Goal: Check status: Check status

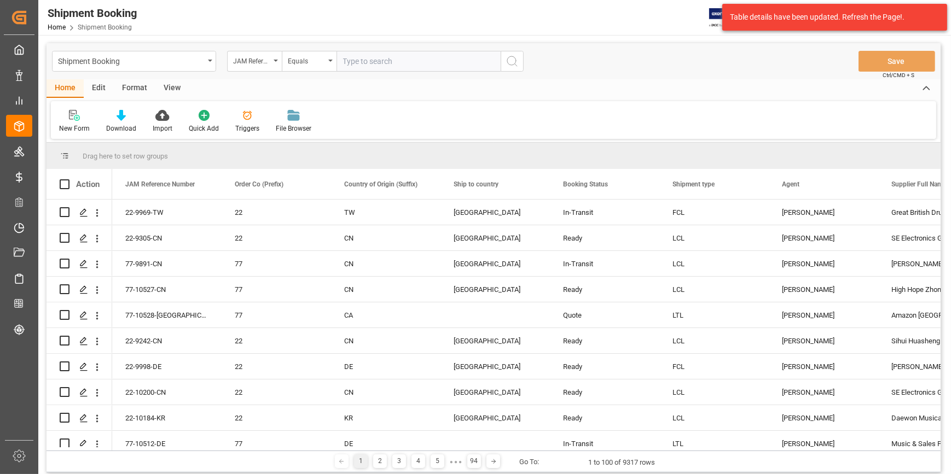
click at [357, 65] on input "text" at bounding box center [419, 61] width 164 height 21
type input "22-8954-ID"
click at [511, 65] on icon "search button" at bounding box center [512, 61] width 13 height 13
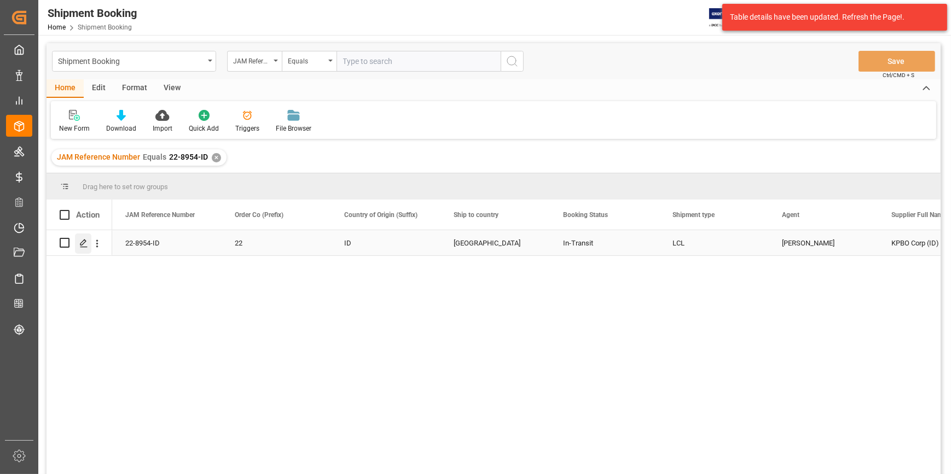
click at [83, 245] on icon "Press SPACE to select this row." at bounding box center [83, 243] width 9 height 9
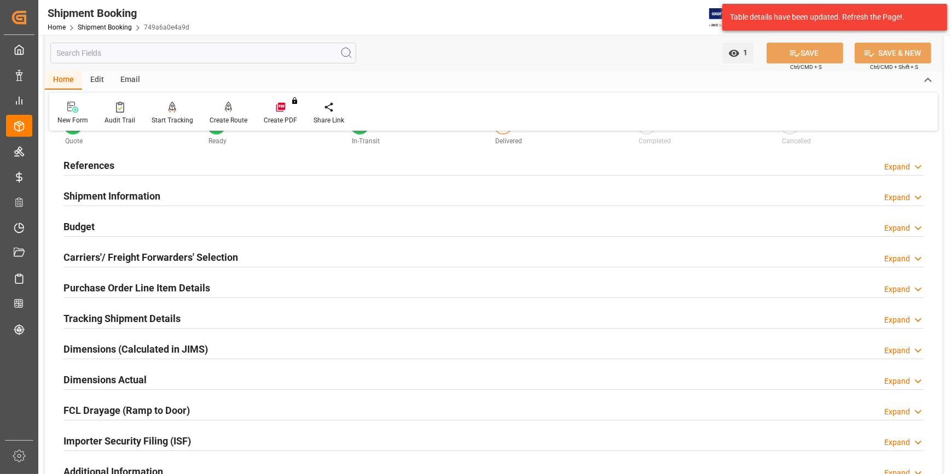
scroll to position [149, 0]
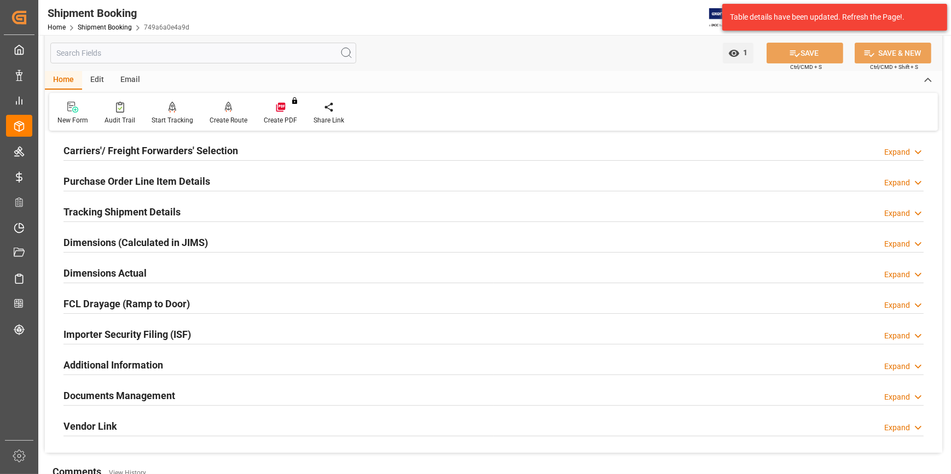
click at [124, 395] on h2 "Documents Management" at bounding box center [119, 396] width 112 height 15
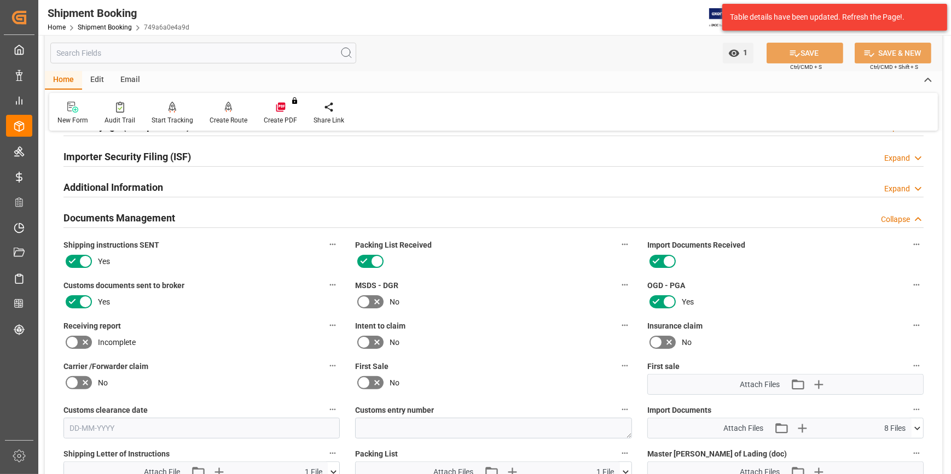
scroll to position [199, 0]
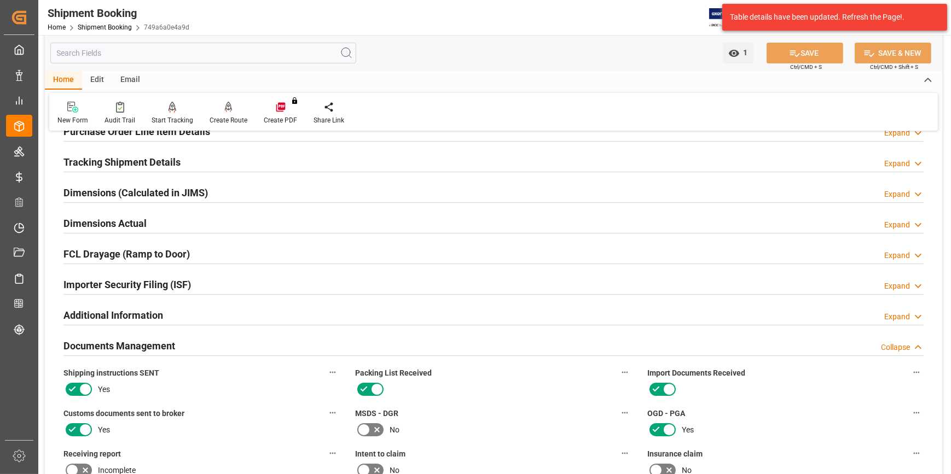
click at [99, 169] on h2 "Tracking Shipment Details" at bounding box center [121, 162] width 117 height 15
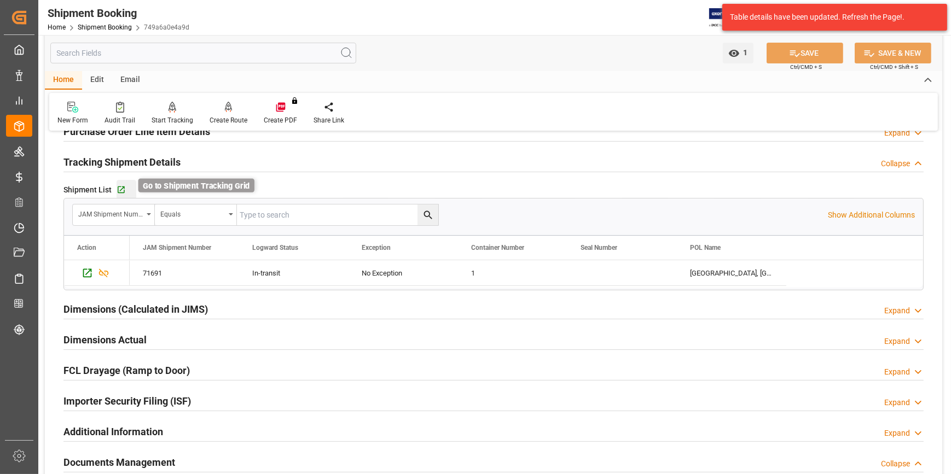
click at [123, 192] on icon "button" at bounding box center [121, 190] width 7 height 7
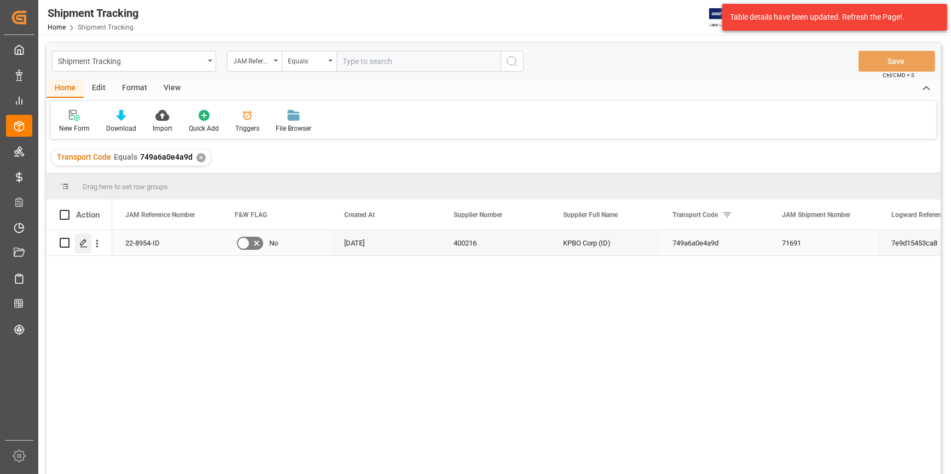
click at [77, 242] on div "Press SPACE to select this row." at bounding box center [83, 244] width 16 height 20
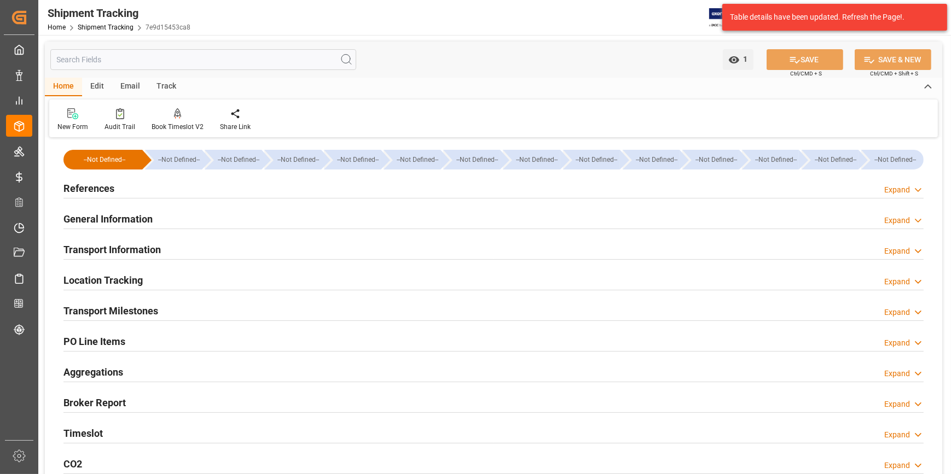
click at [70, 193] on h2 "References" at bounding box center [88, 188] width 51 height 15
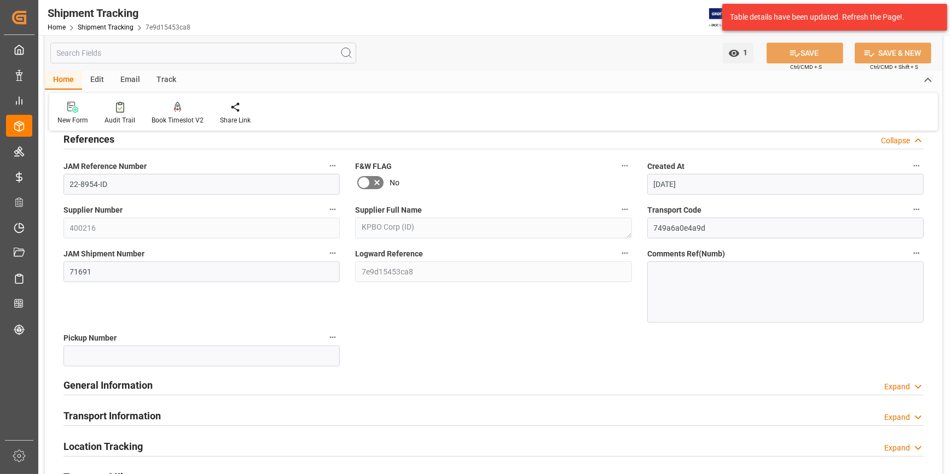
scroll to position [99, 0]
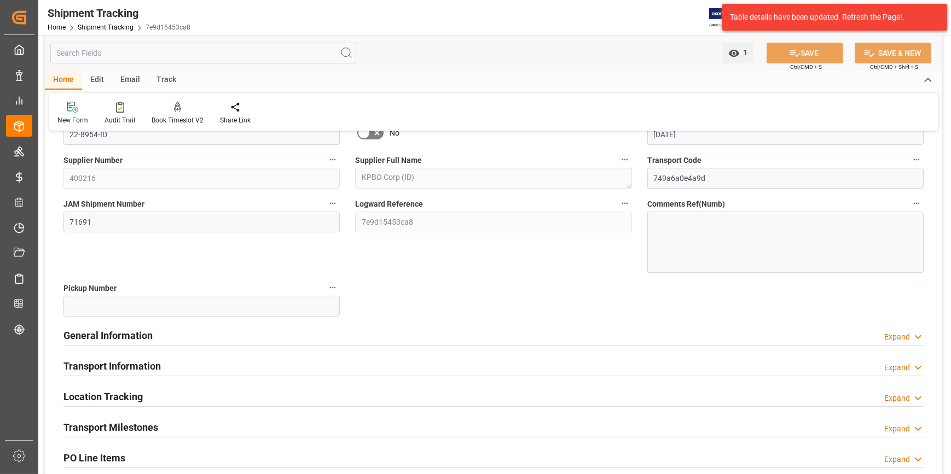
click at [81, 337] on h2 "General Information" at bounding box center [107, 335] width 89 height 15
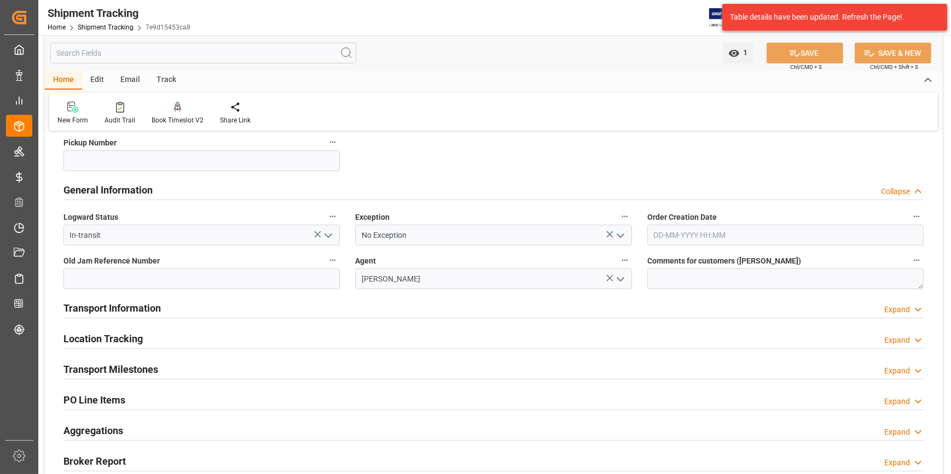
scroll to position [248, 0]
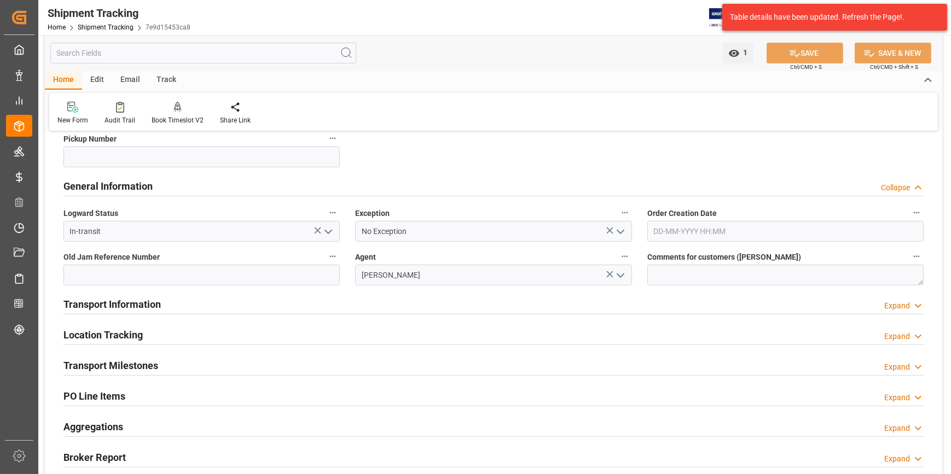
click at [124, 358] on h2 "Transport Milestones" at bounding box center [110, 365] width 95 height 15
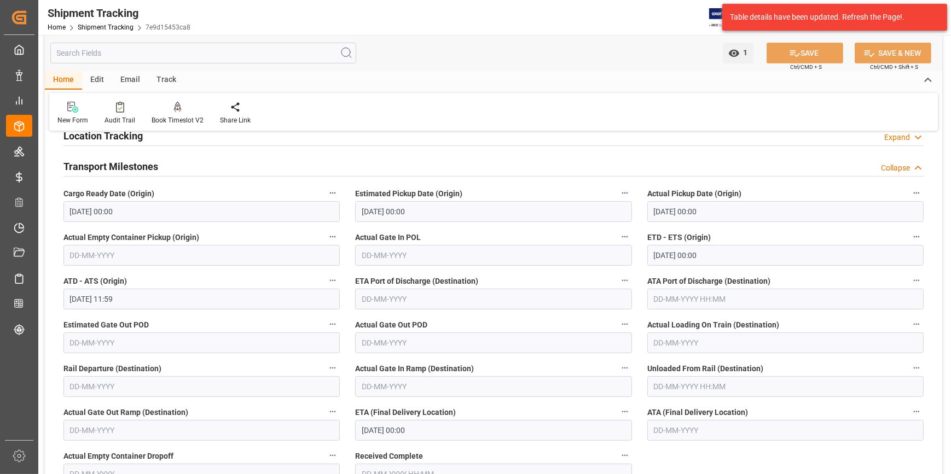
scroll to position [448, 0]
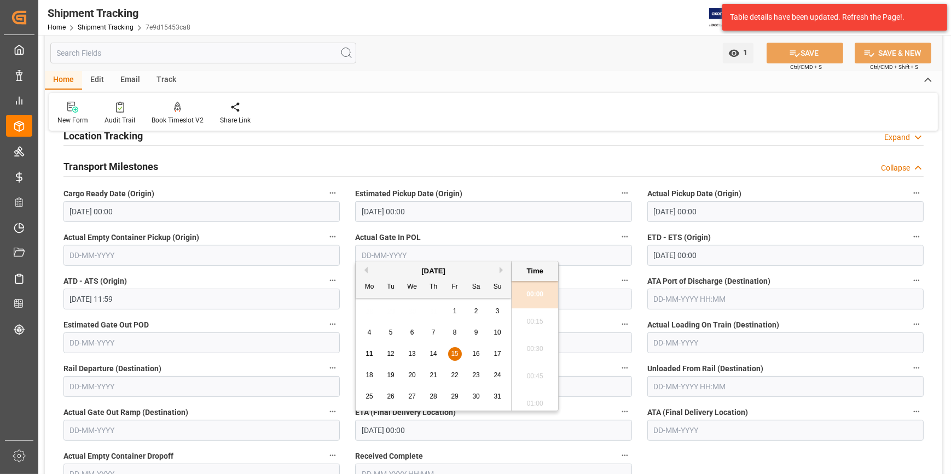
click at [363, 432] on input "[DATE] 00:00" at bounding box center [493, 430] width 276 height 21
click at [459, 377] on div "22" at bounding box center [455, 375] width 14 height 13
type input "[DATE] 00:00"
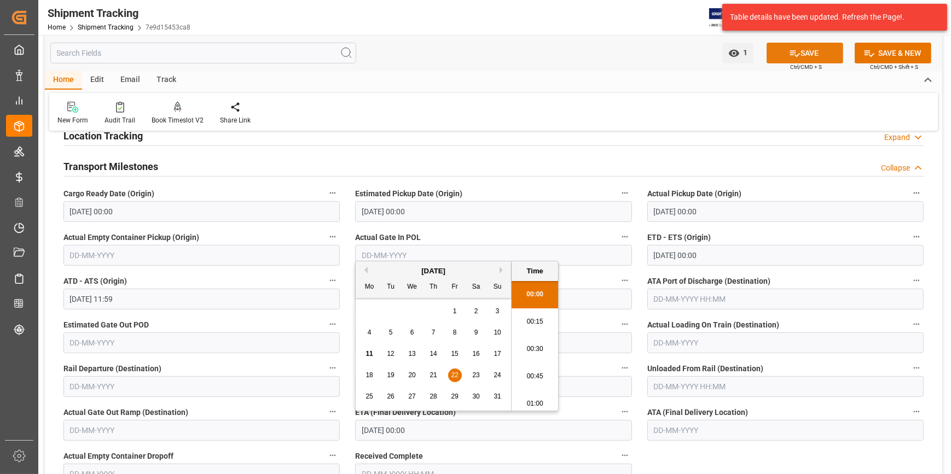
click at [811, 55] on button "SAVE" at bounding box center [805, 53] width 77 height 21
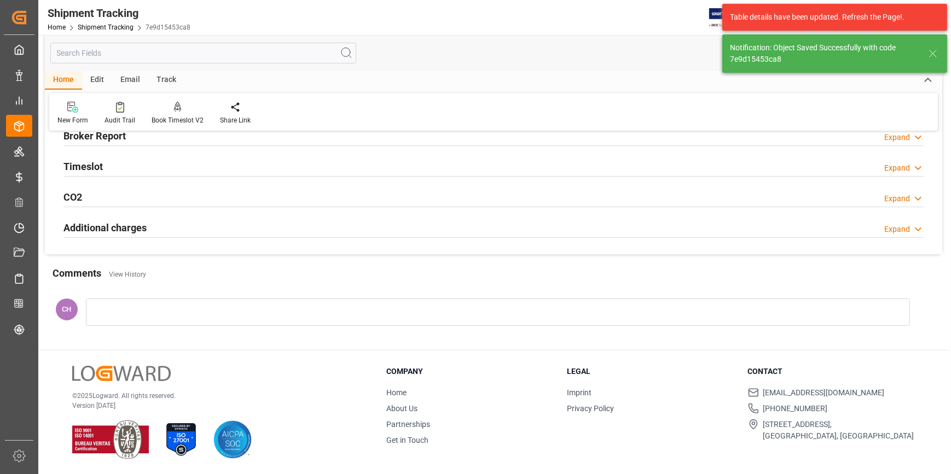
scroll to position [0, 0]
